Goal: Task Accomplishment & Management: Manage account settings

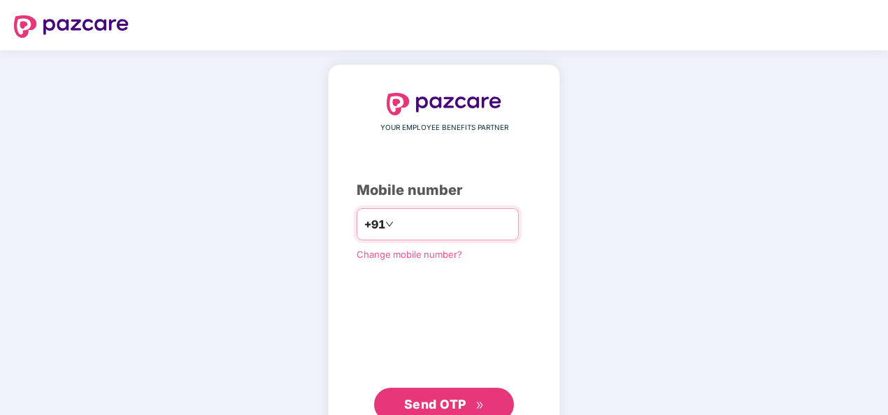
click at [435, 214] on input "number" at bounding box center [453, 224] width 115 height 22
click at [396, 221] on input "**********" at bounding box center [453, 224] width 115 height 22
type input "**********"
click at [404, 389] on button "Send OTP" at bounding box center [444, 405] width 140 height 34
